Goal: Transaction & Acquisition: Subscribe to service/newsletter

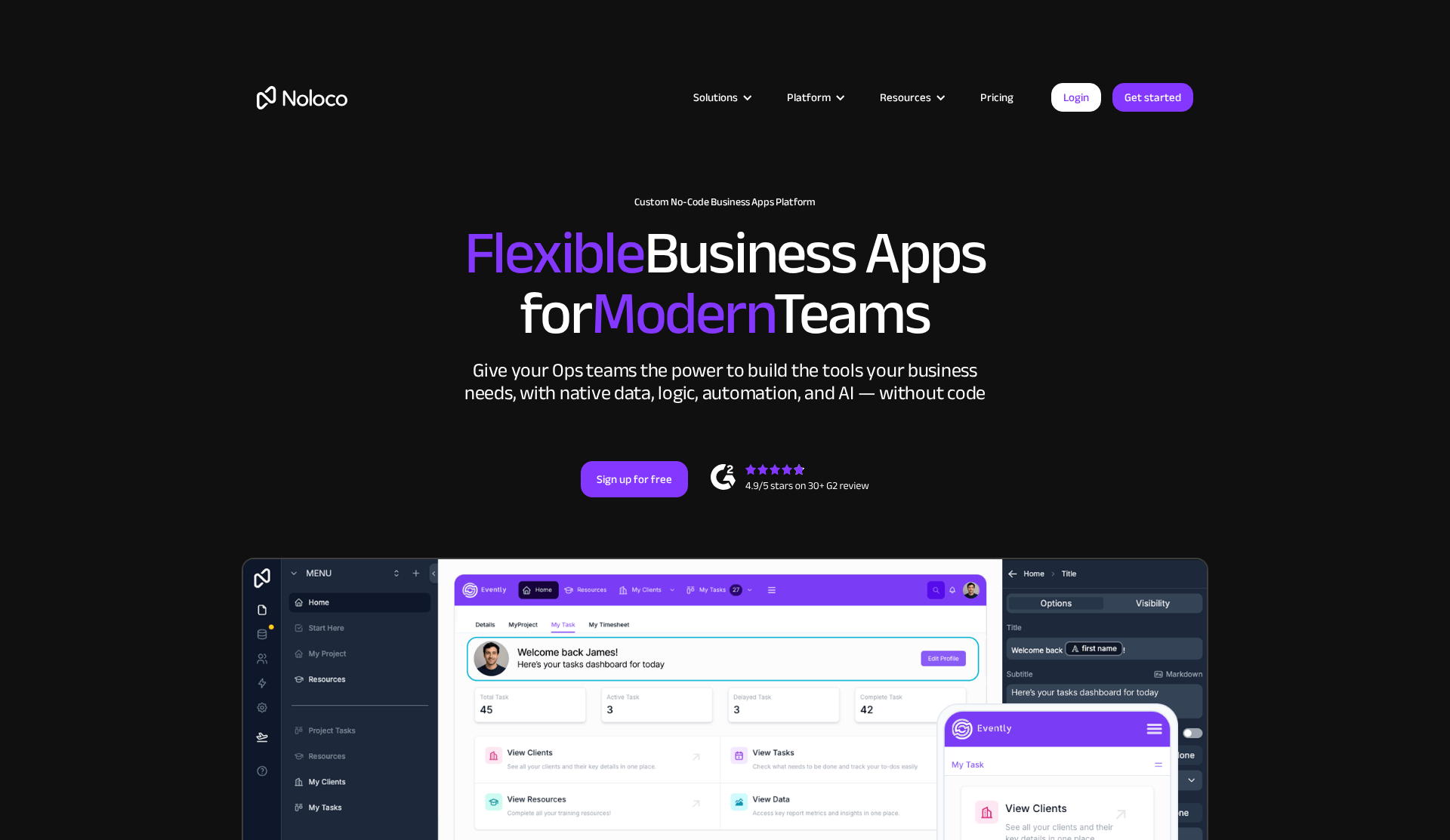
click at [1002, 94] on link "Pricing" at bounding box center [997, 98] width 71 height 20
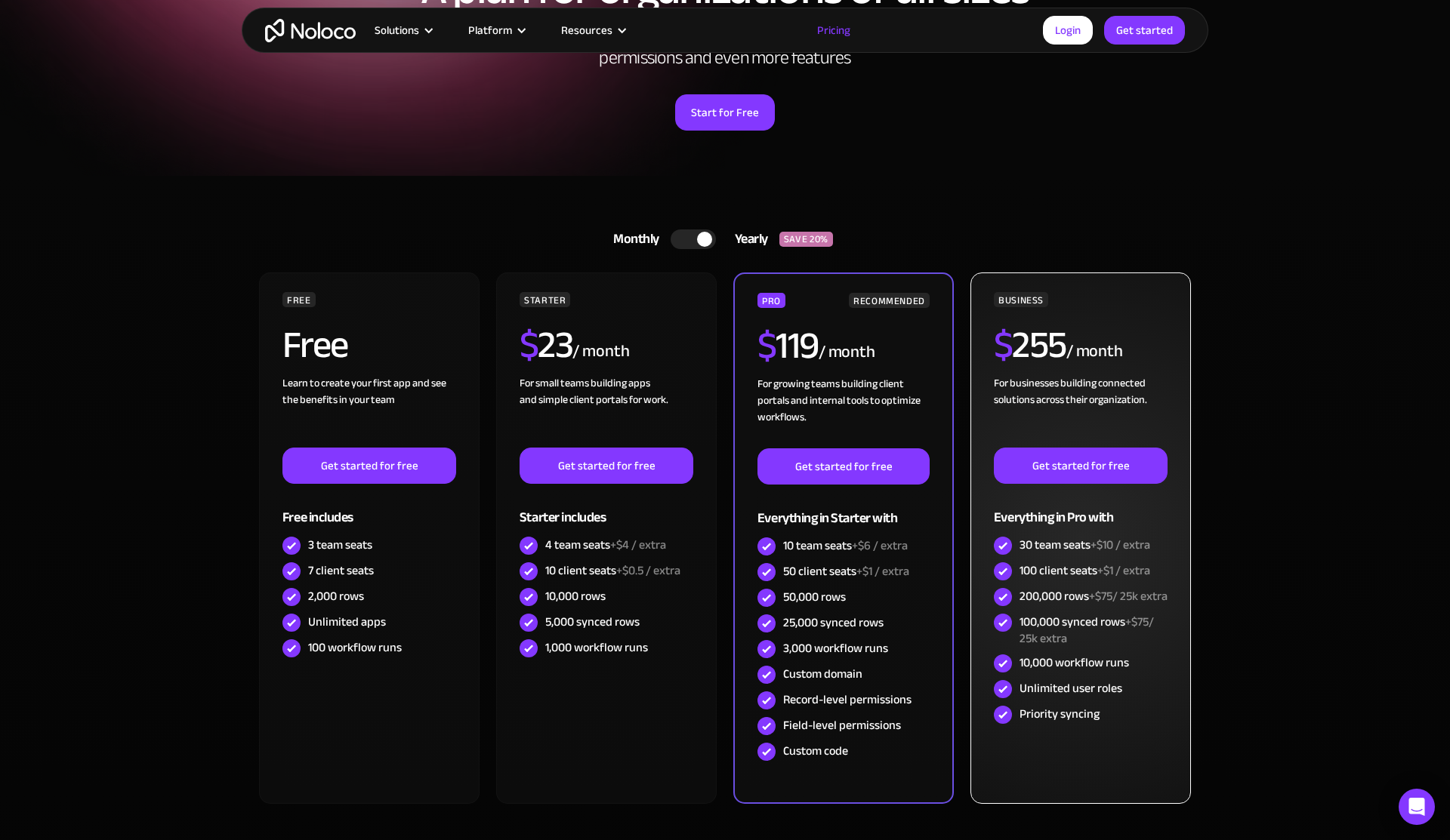
scroll to position [252, 0]
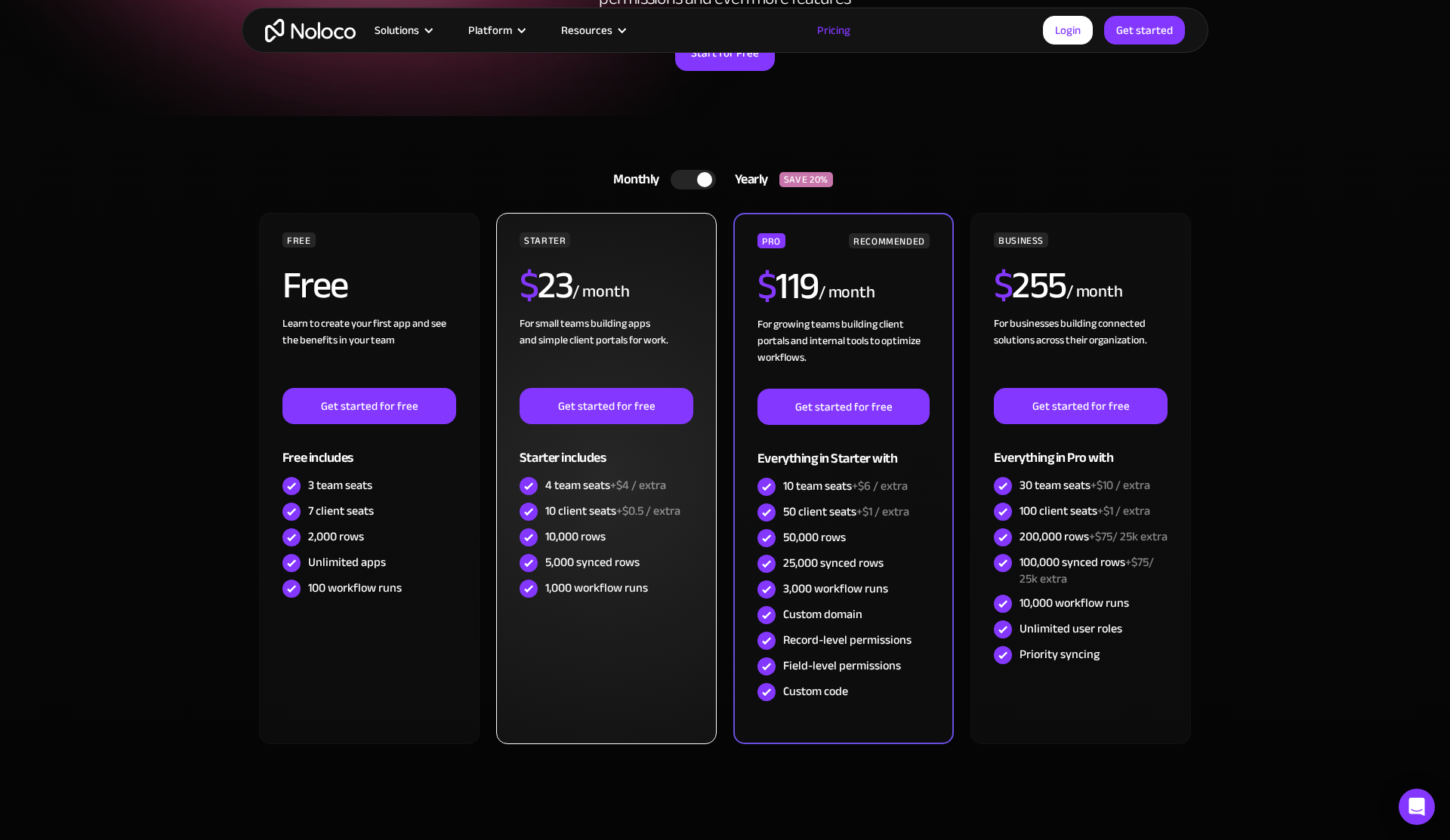
click at [646, 264] on div "STARTER $ 23 / month For small teams building apps and simple client portals fo…" at bounding box center [607, 417] width 174 height 369
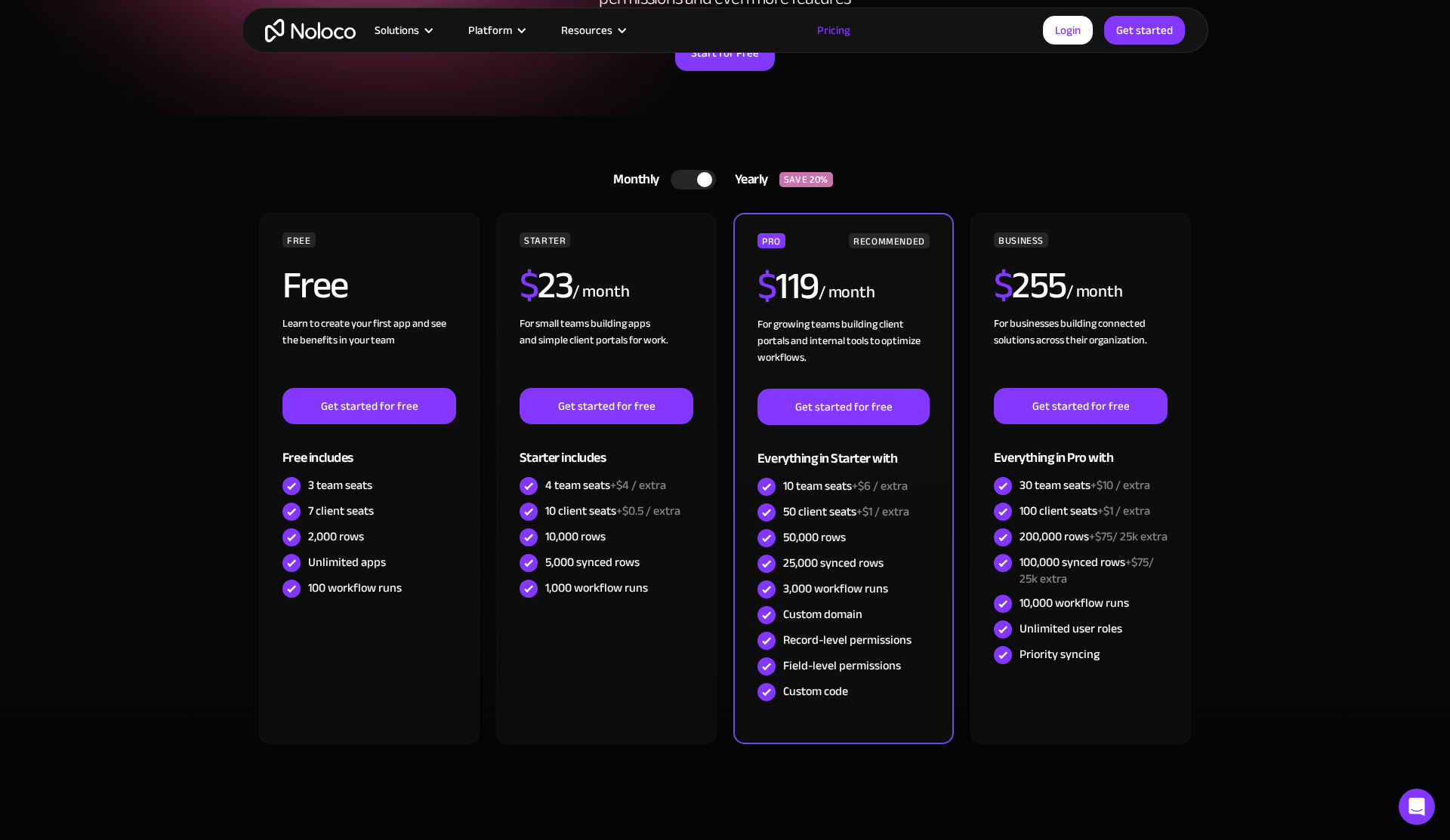
click at [669, 175] on div "Monthly" at bounding box center [633, 180] width 76 height 23
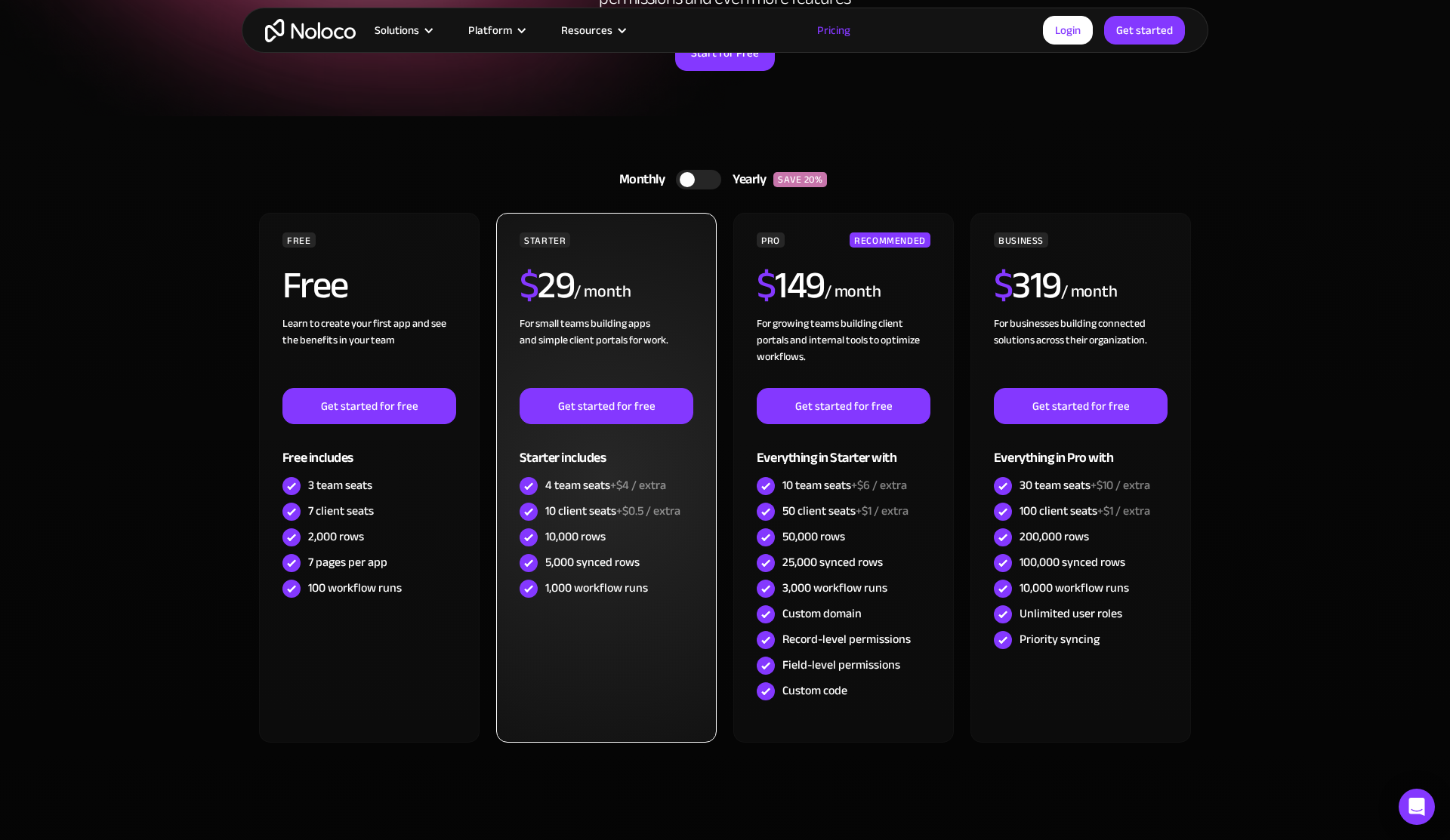
click at [599, 231] on div "STARTER $ 29 / month For small teams building apps and simple client portals fo…" at bounding box center [606, 477] width 221 height 530
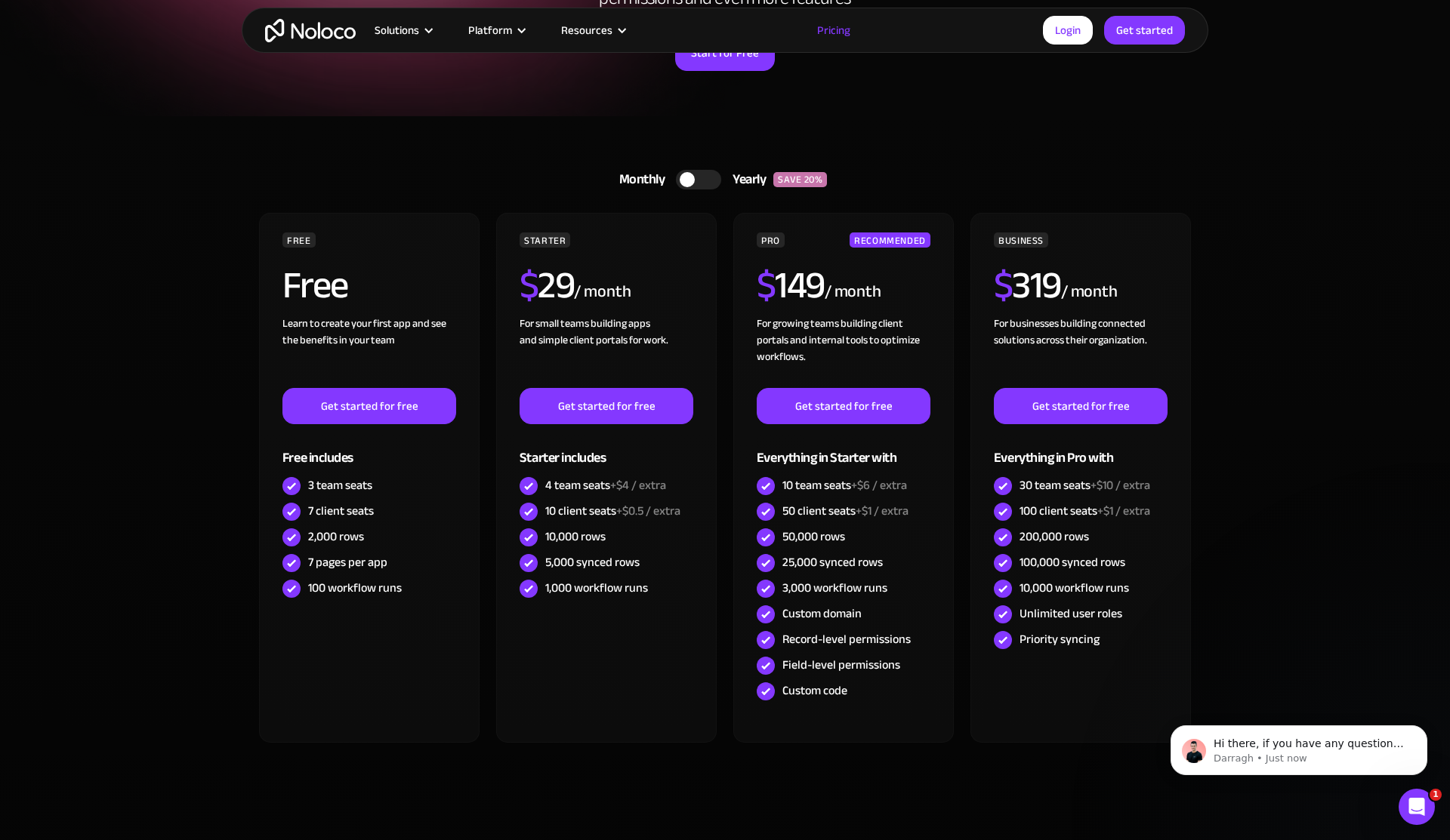
scroll to position [0, 0]
